Goal: Check status: Check status

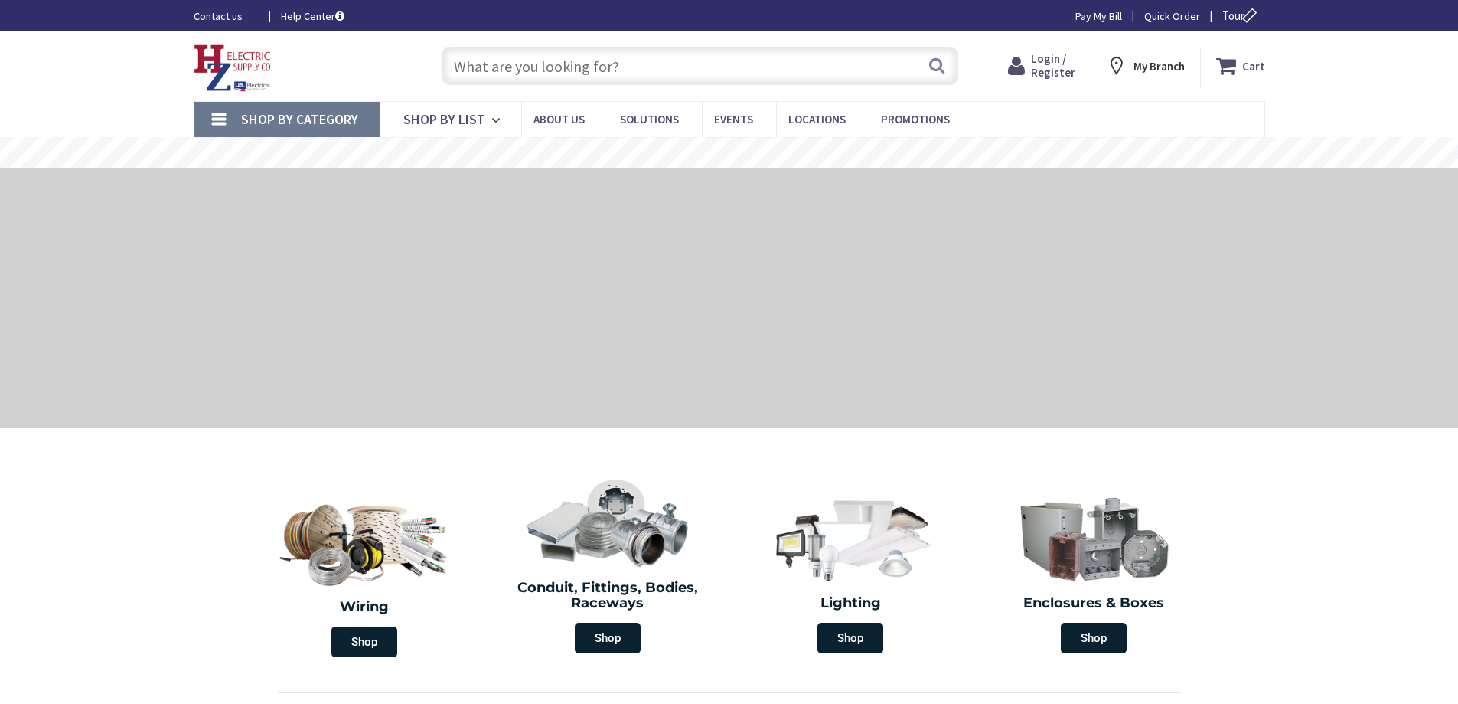
click at [1062, 73] on span "Login / Register" at bounding box center [1053, 65] width 44 height 28
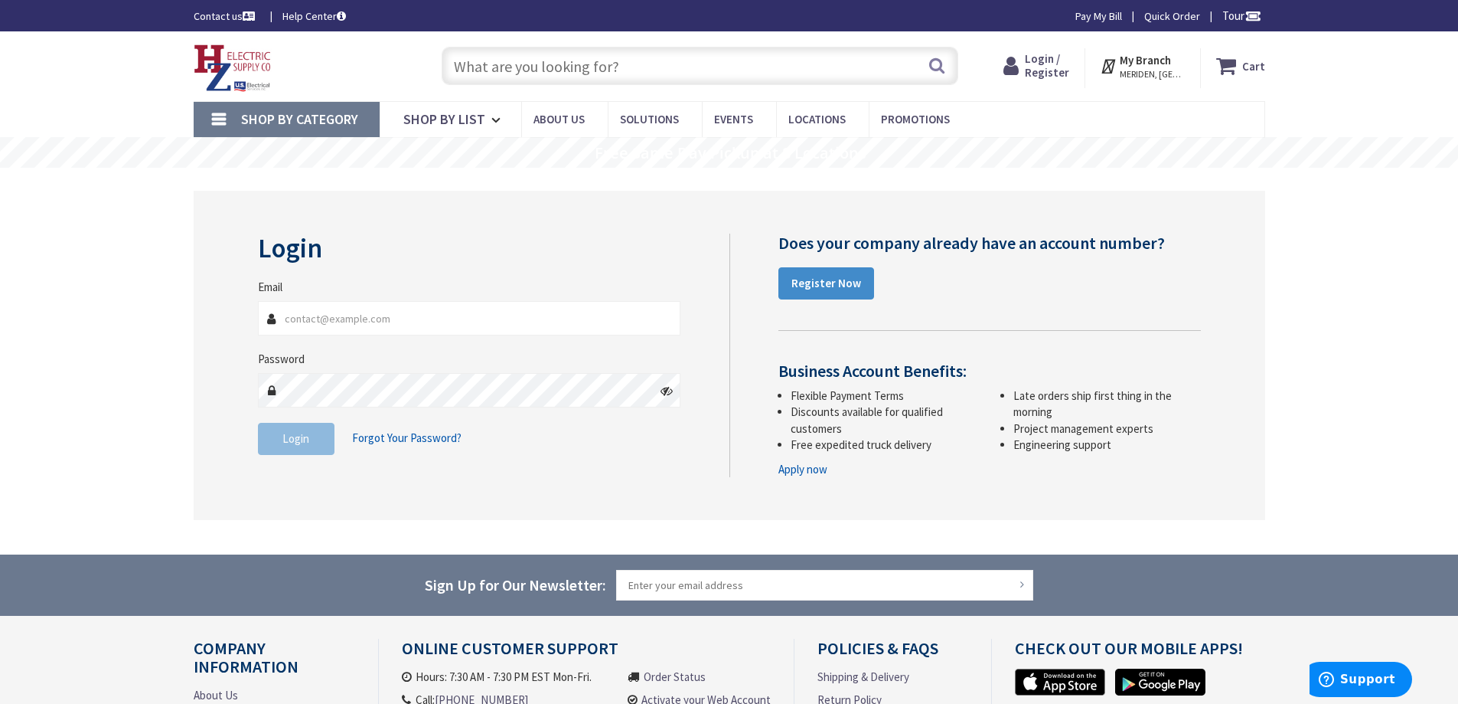
type input "service@goodlesselectric.com"
click at [292, 447] on button "Login" at bounding box center [296, 439] width 77 height 32
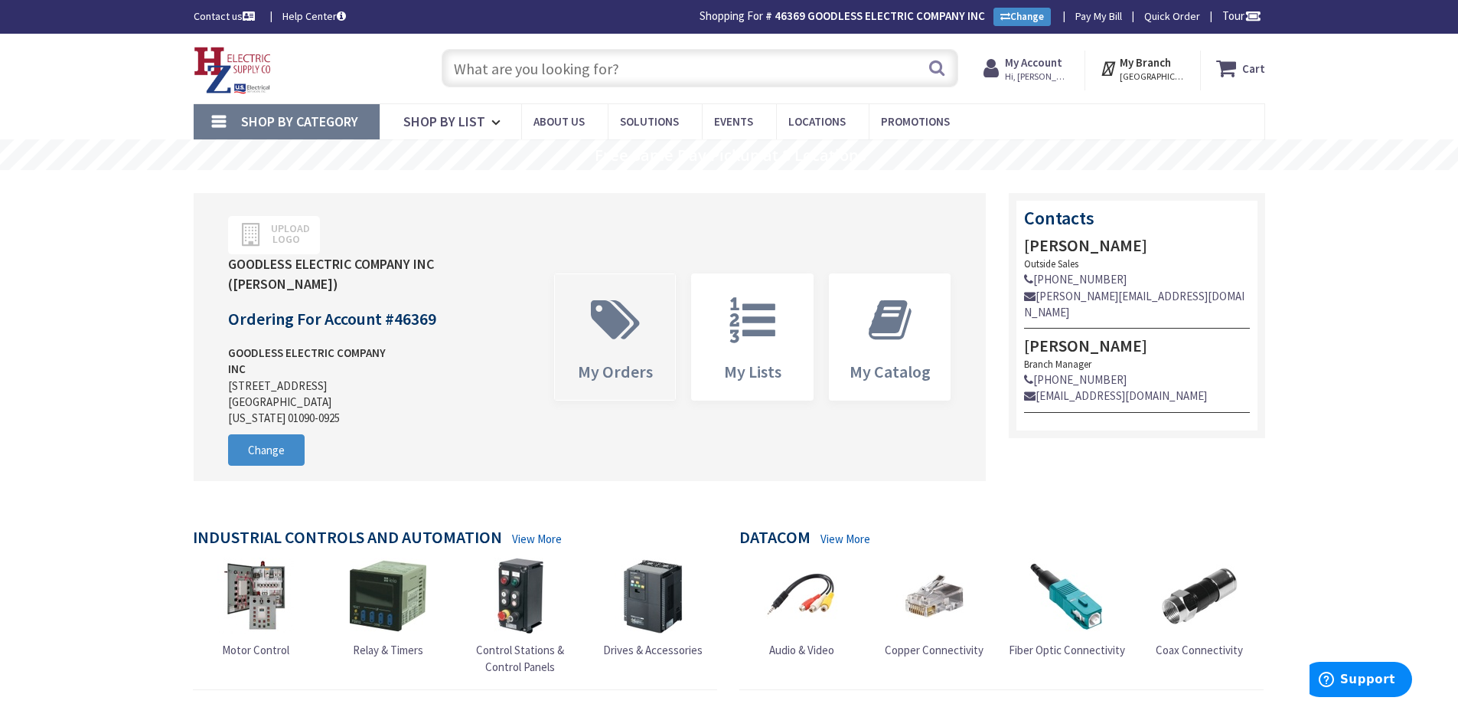
click at [632, 304] on icon at bounding box center [615, 320] width 64 height 46
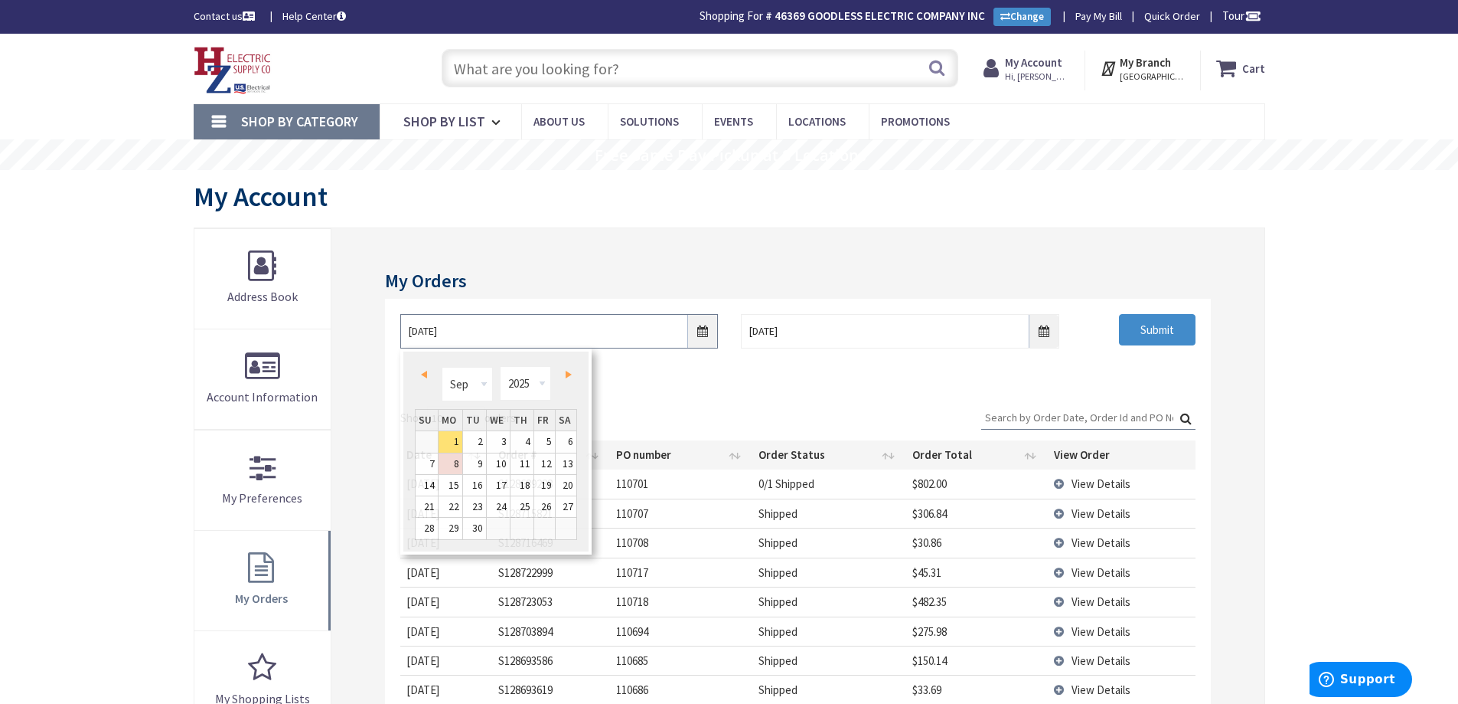
click at [701, 329] on input "9/1/2025" at bounding box center [559, 331] width 318 height 34
click at [485, 387] on select "Jan Feb Mar Apr May Jun Jul Aug Sep Oct Nov Dec" at bounding box center [467, 384] width 51 height 34
click at [485, 380] on select "Jan Feb Mar Apr May Jun Jul Aug Sep Oct Nov Dec" at bounding box center [467, 384] width 51 height 34
type input "07/28/2025"
click at [452, 533] on link "28" at bounding box center [451, 528] width 24 height 21
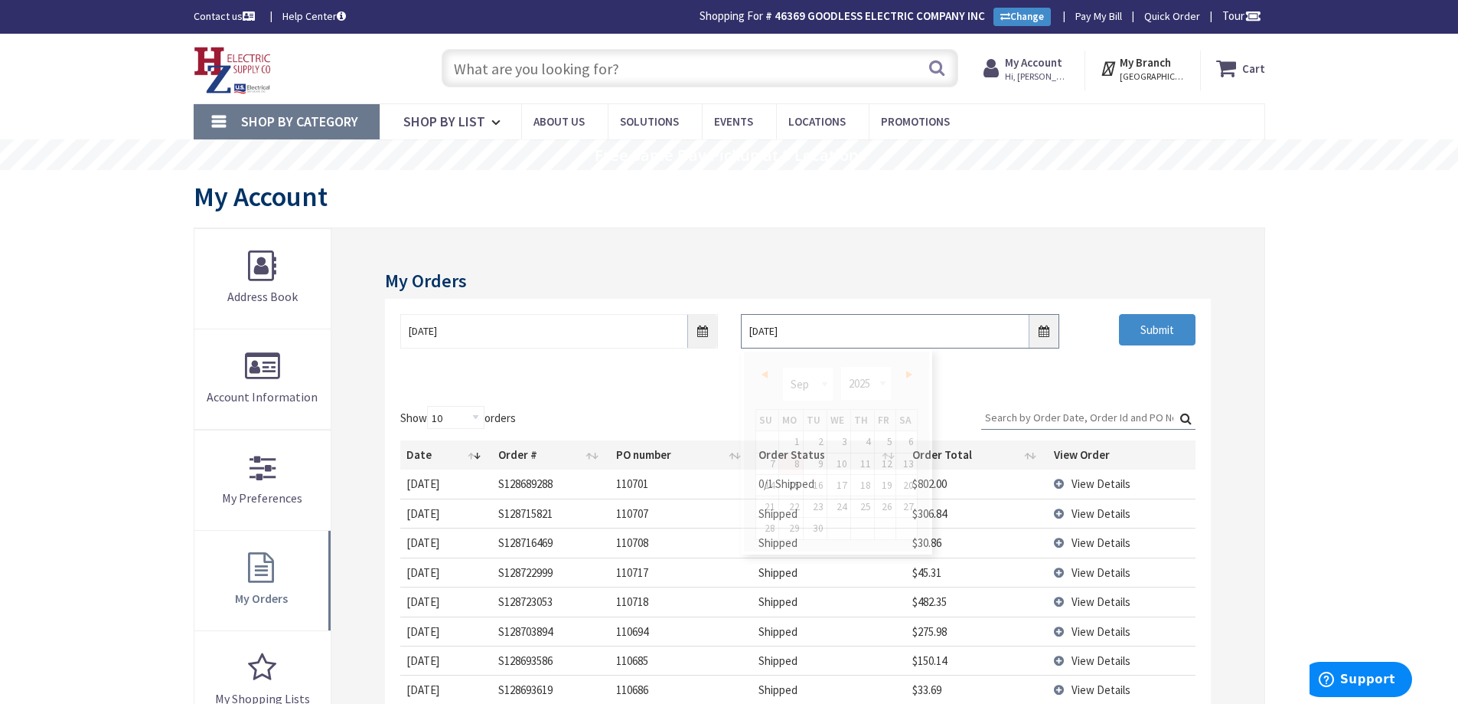
click at [1048, 335] on input "9/8/2025" at bounding box center [900, 331] width 318 height 34
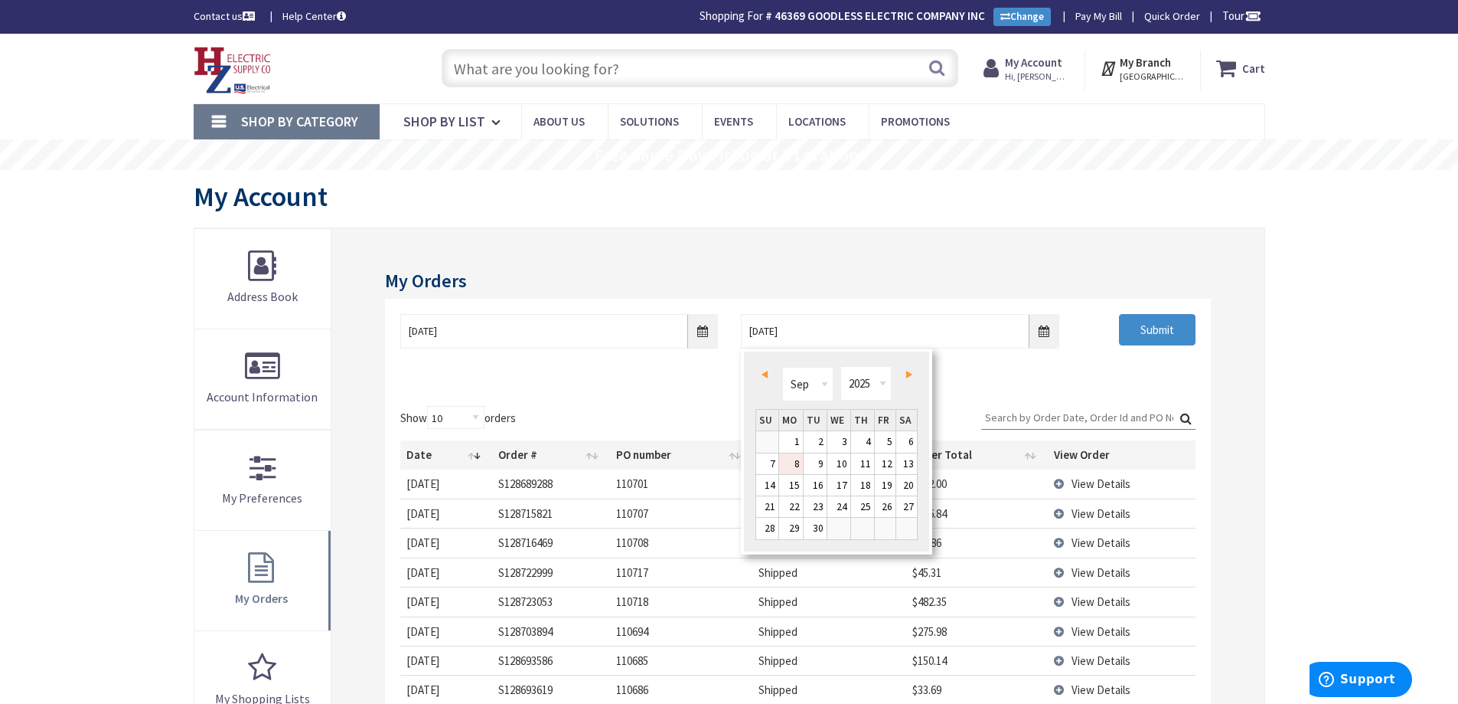
click at [764, 371] on span "Prev" at bounding box center [765, 375] width 6 height 8
type input "08/07/2025"
click at [864, 464] on link "7" at bounding box center [862, 463] width 23 height 21
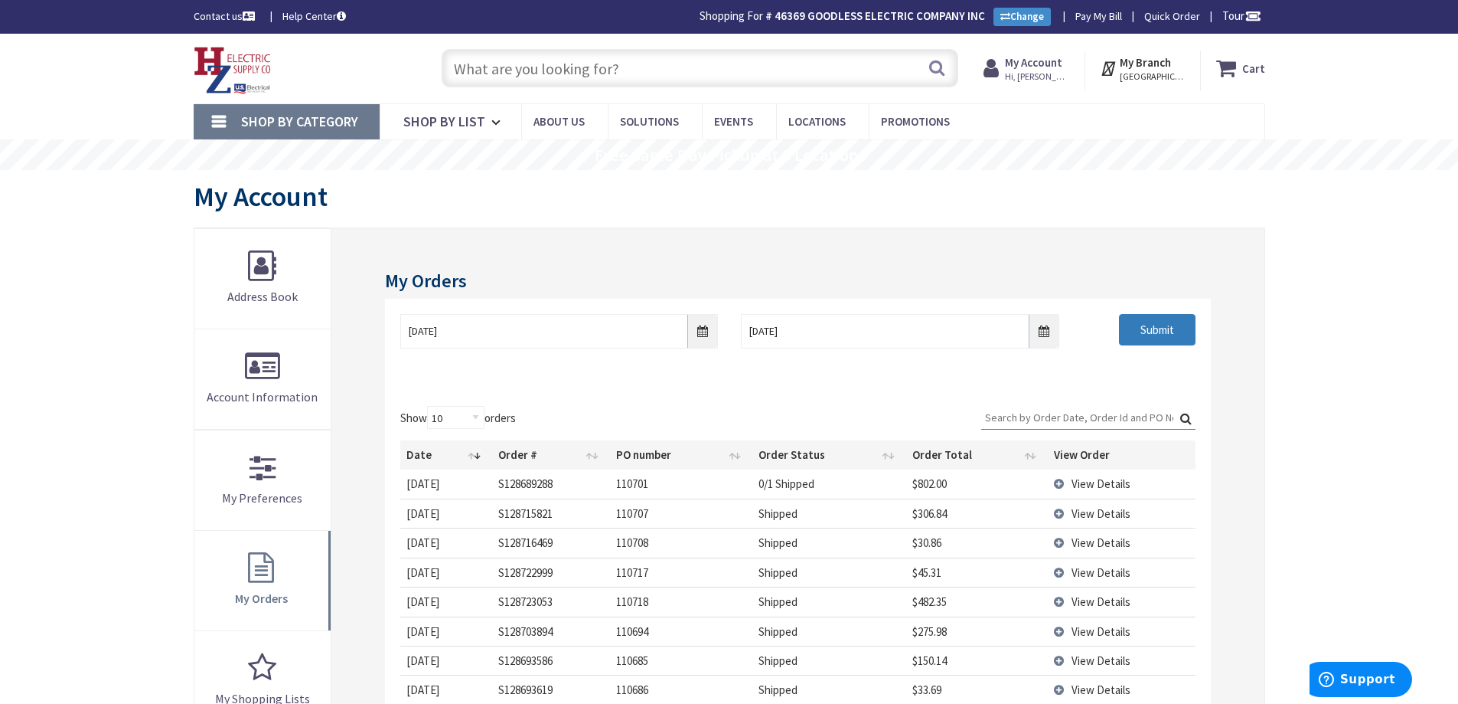
click at [1135, 335] on input "Submit" at bounding box center [1157, 330] width 77 height 32
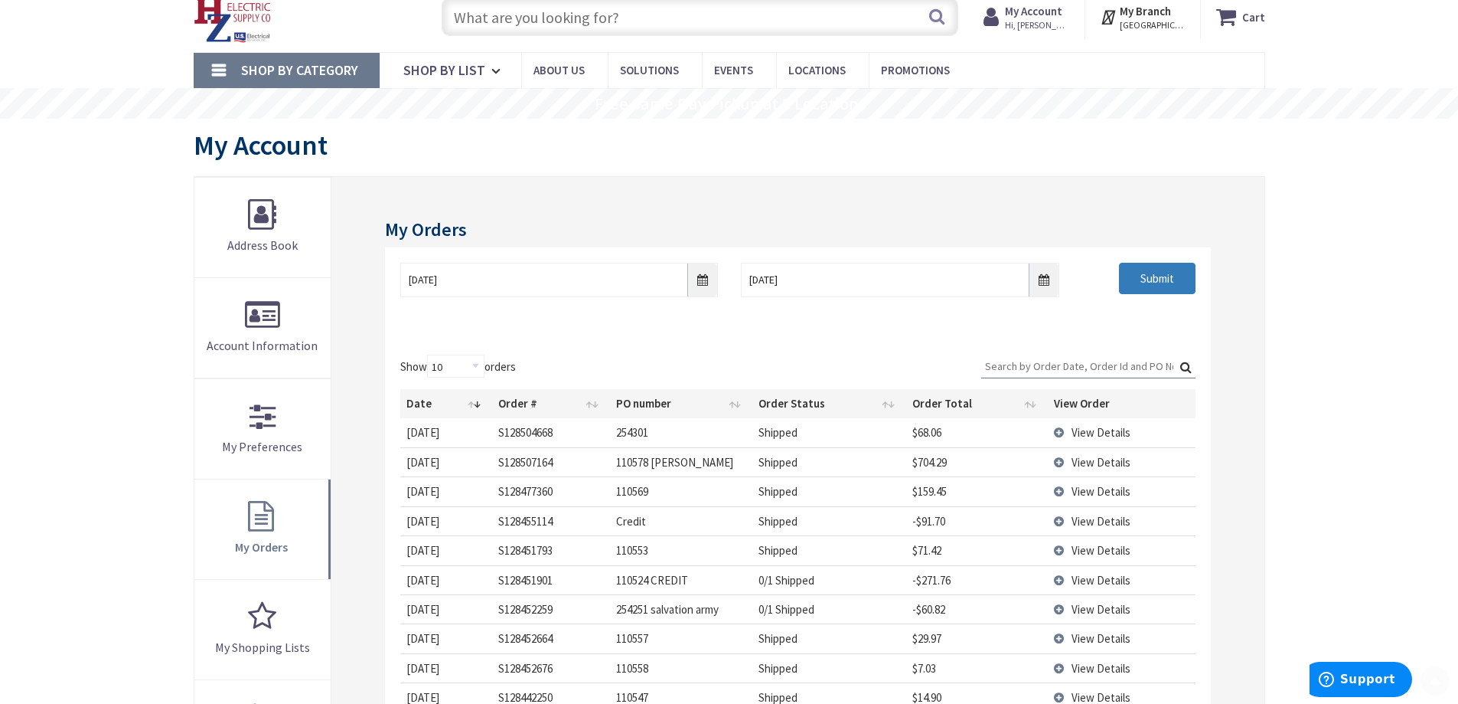
scroll to position [153, 0]
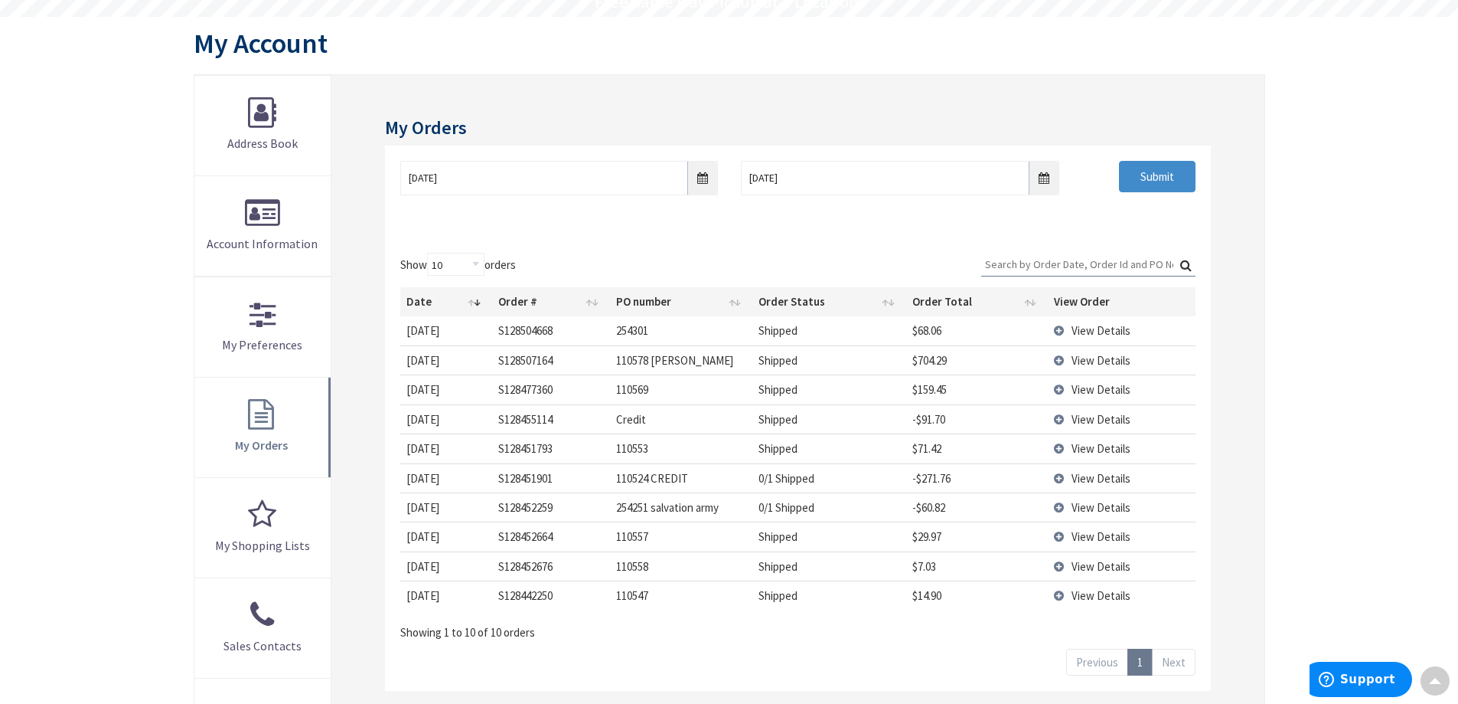
click at [1076, 417] on span "View Details" at bounding box center [1101, 419] width 59 height 15
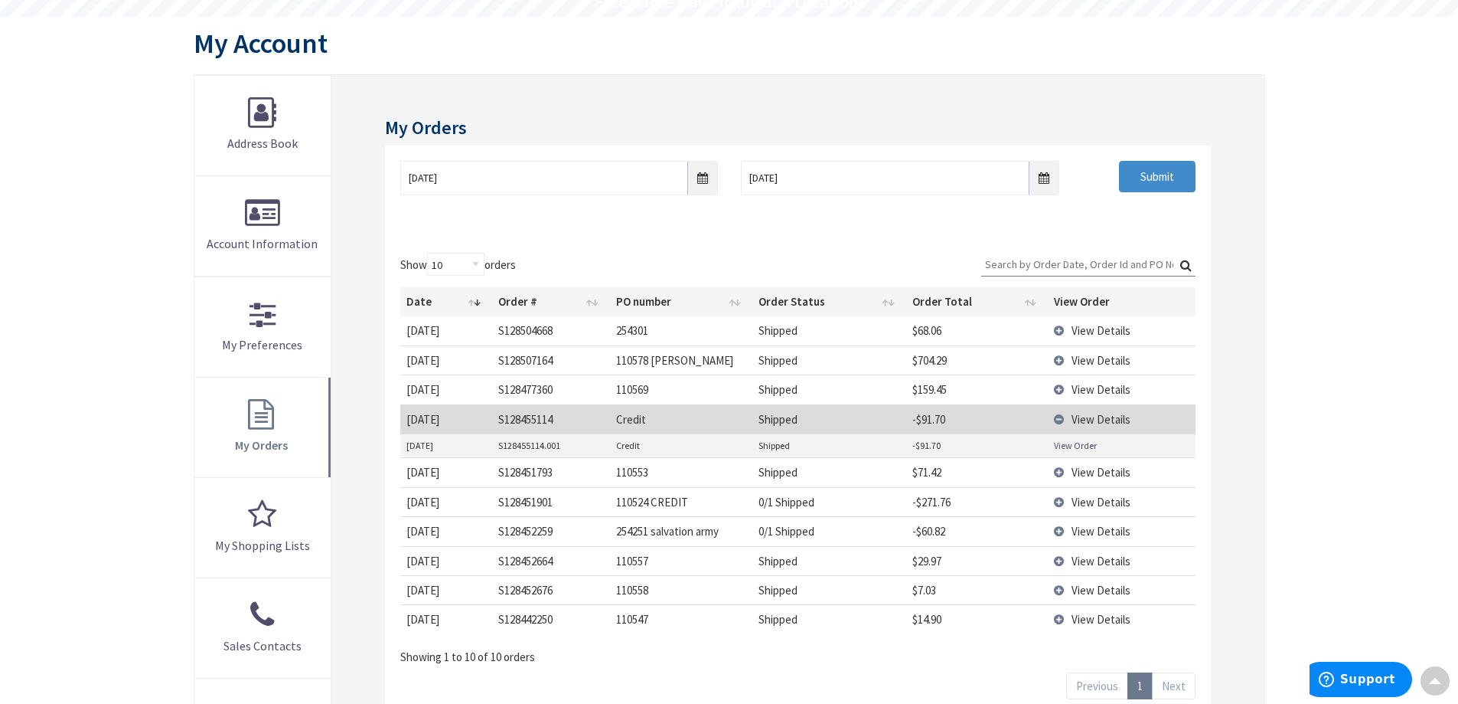
click at [1073, 447] on link "View Order" at bounding box center [1075, 445] width 43 height 13
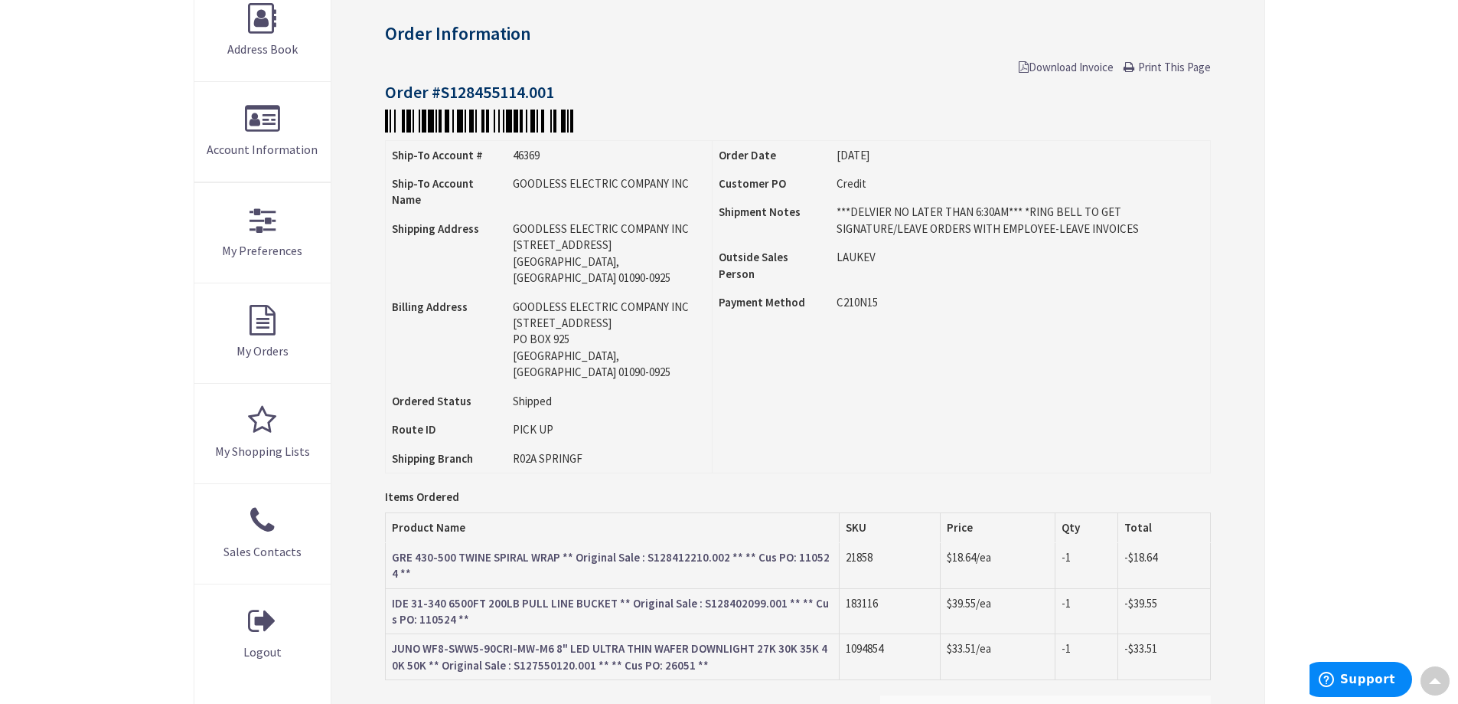
scroll to position [79, 0]
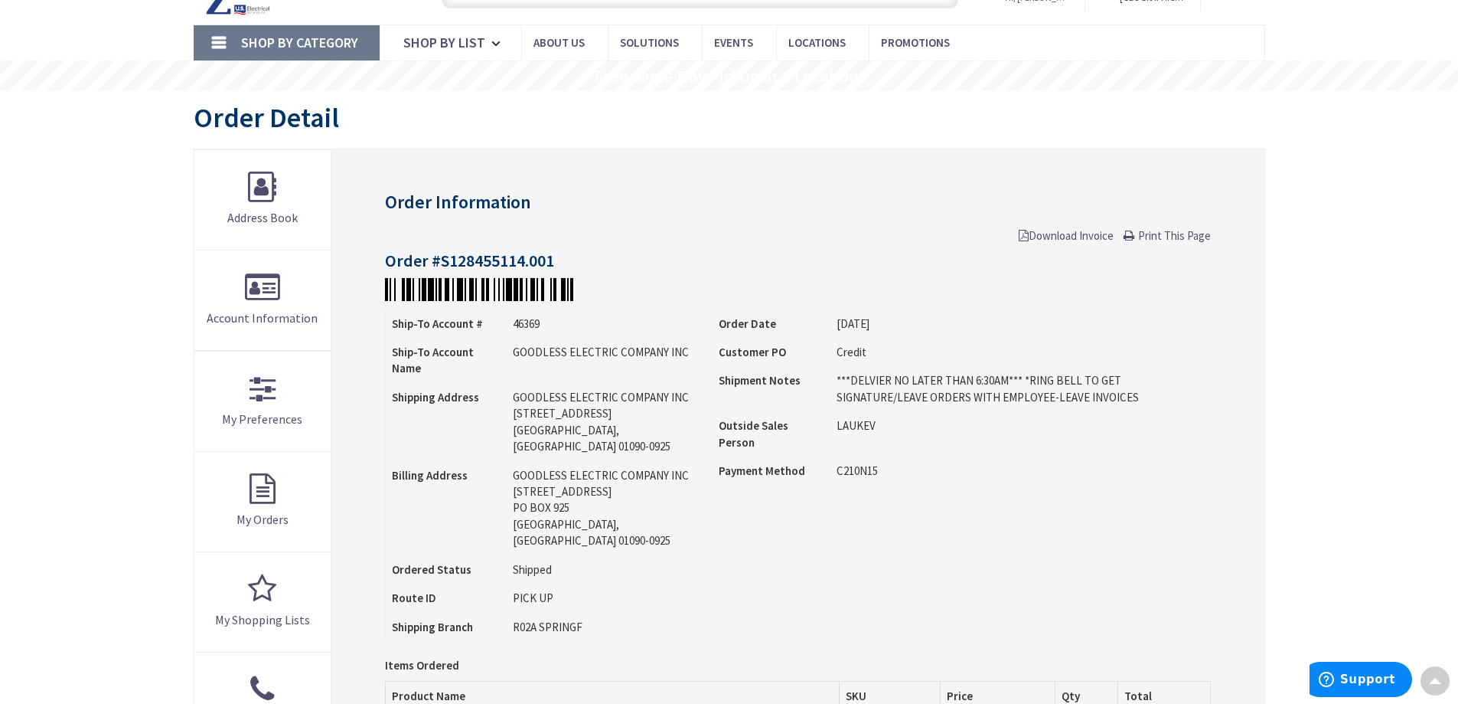
click at [1152, 233] on span "Print This Page" at bounding box center [1174, 235] width 73 height 15
click at [1065, 236] on span "Download Invoice" at bounding box center [1066, 235] width 95 height 15
